Goal: Complete application form: Complete application form

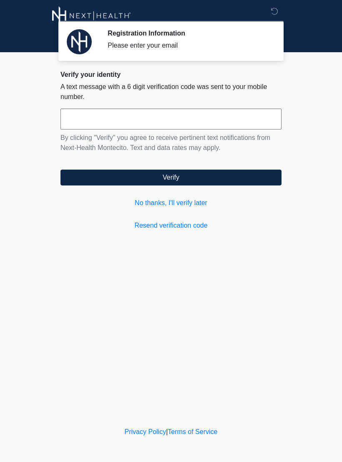
click at [186, 207] on link "No thanks, I'll verify later" at bounding box center [171, 203] width 221 height 10
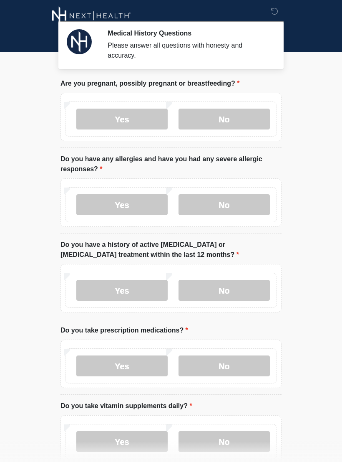
click at [245, 117] on label "No" at bounding box center [224, 119] width 91 height 21
click at [232, 201] on label "No" at bounding box center [224, 204] width 91 height 21
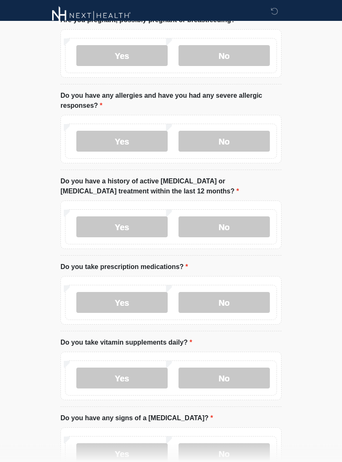
scroll to position [64, 0]
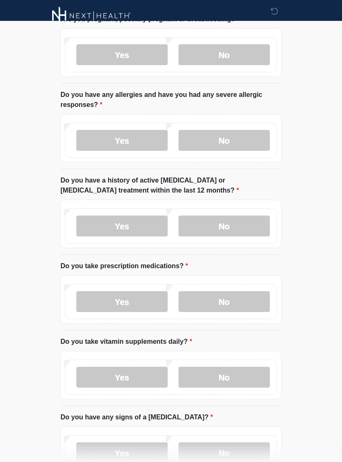
click at [220, 228] on label "No" at bounding box center [224, 226] width 91 height 21
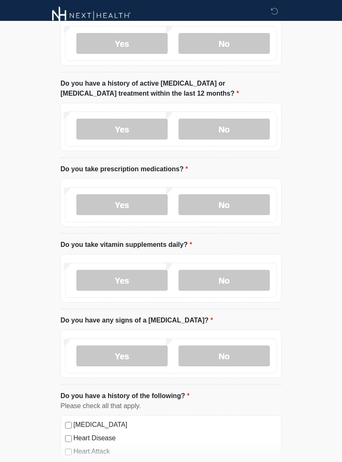
scroll to position [160, 0]
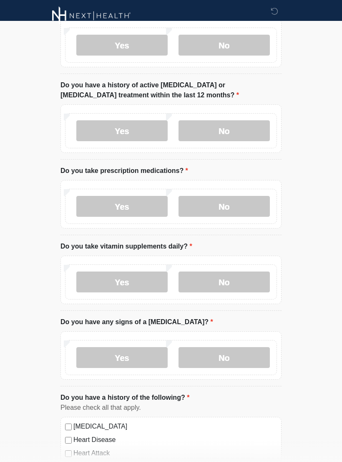
click at [123, 207] on label "Yes" at bounding box center [121, 206] width 91 height 21
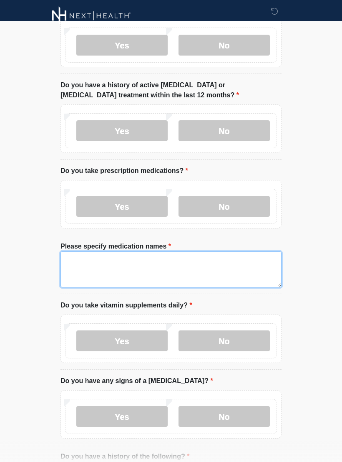
click at [150, 269] on textarea "Please specify medication names" at bounding box center [171, 269] width 221 height 36
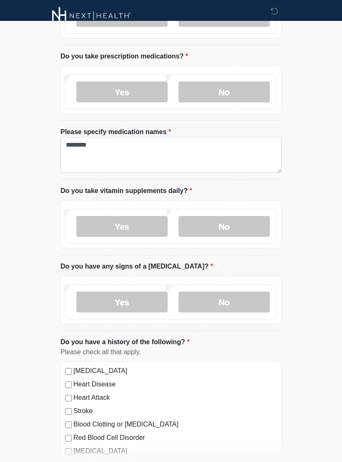
scroll to position [278, 0]
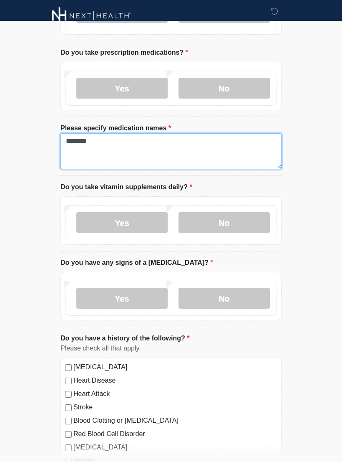
type textarea "********"
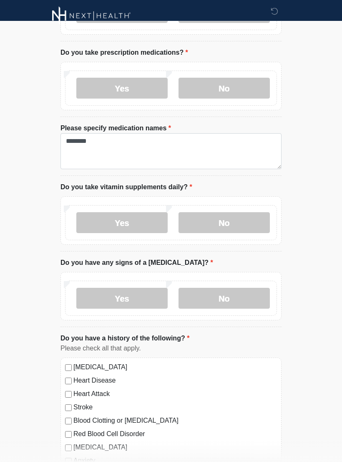
click at [142, 221] on label "Yes" at bounding box center [121, 222] width 91 height 21
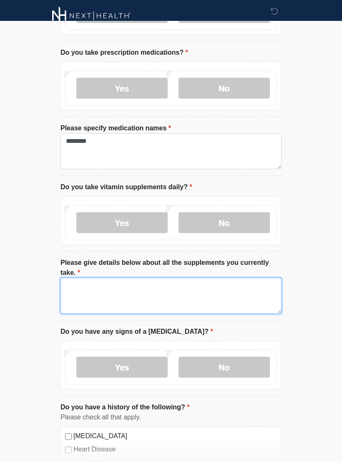
click at [166, 282] on textarea "Please give details below about all the supplements you currently take." at bounding box center [171, 296] width 221 height 36
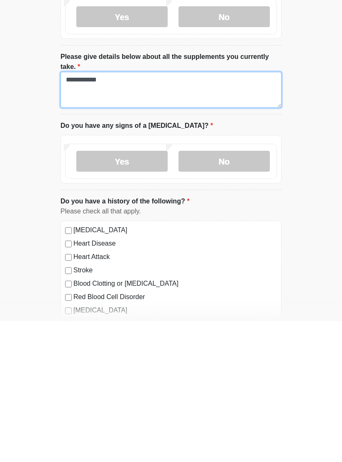
type textarea "**********"
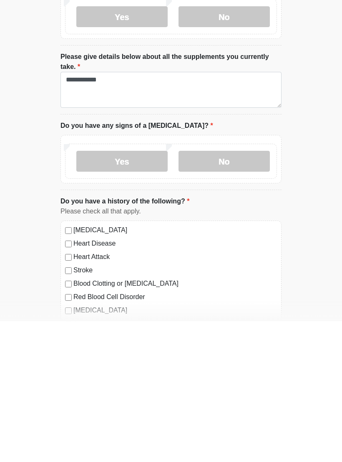
click at [232, 292] on label "No" at bounding box center [224, 302] width 91 height 21
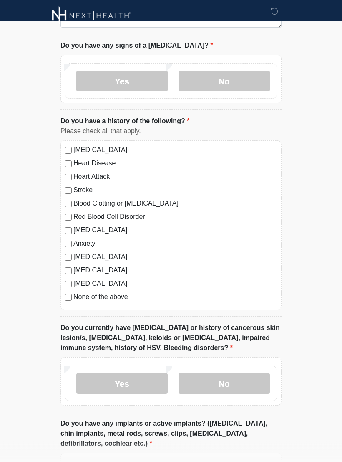
scroll to position [566, 0]
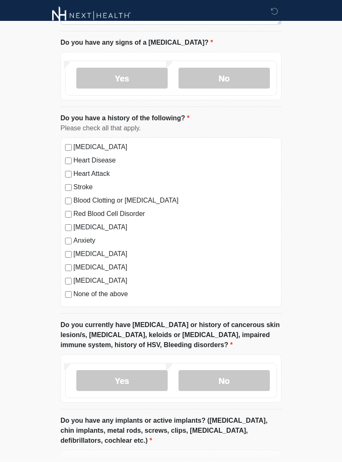
click at [117, 297] on label "None of the above" at bounding box center [176, 294] width 204 height 10
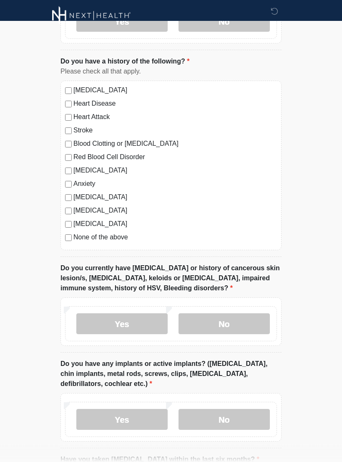
scroll to position [624, 0]
click at [233, 324] on label "No" at bounding box center [224, 323] width 91 height 21
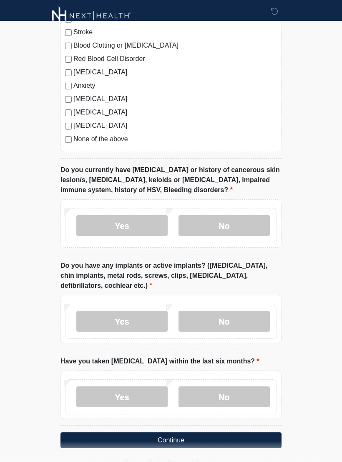
scroll to position [725, 0]
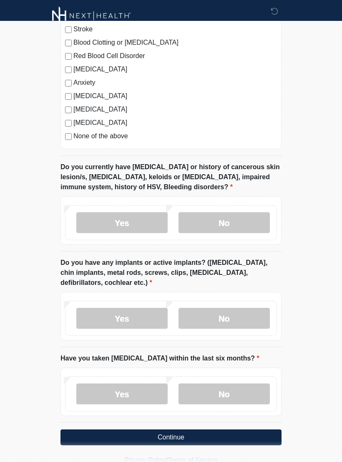
click at [243, 316] on label "No" at bounding box center [224, 318] width 91 height 21
click at [233, 398] on label "No" at bounding box center [224, 393] width 91 height 21
click at [225, 433] on button "Continue" at bounding box center [171, 437] width 221 height 16
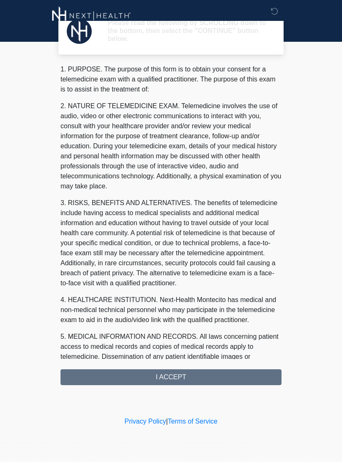
scroll to position [0, 0]
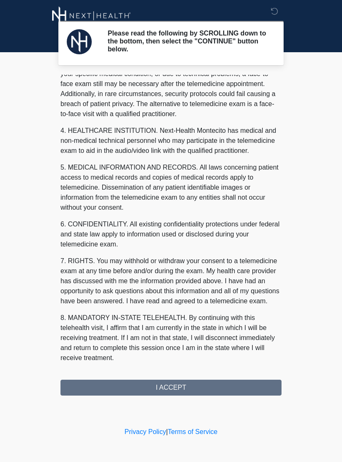
click at [216, 388] on div "1. PURPOSE. The purpose of this form is to obtain your consent for a telemedici…" at bounding box center [171, 235] width 221 height 321
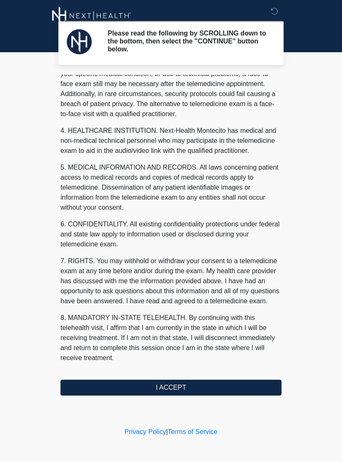
click at [219, 385] on button "I ACCEPT" at bounding box center [171, 388] width 221 height 16
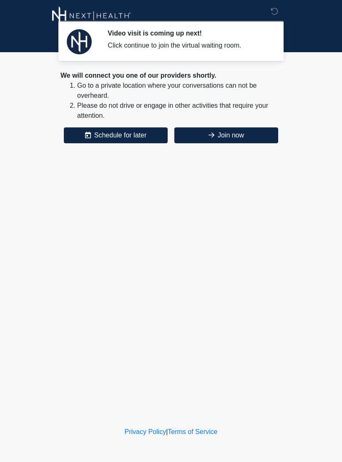
click at [254, 133] on button "Join now" at bounding box center [227, 135] width 104 height 16
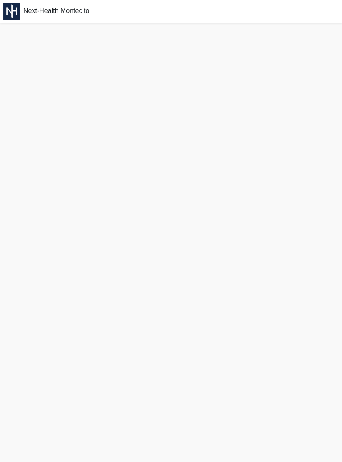
scroll to position [3, 0]
